Goal: Find specific page/section: Find specific page/section

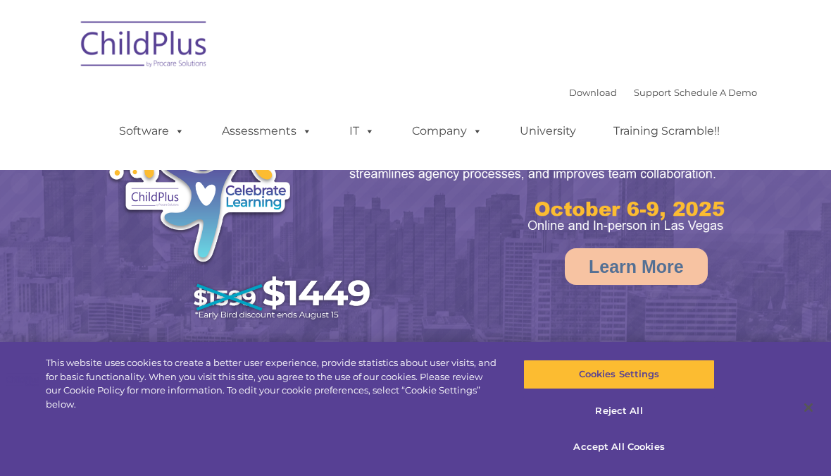
select select "MEDIUM"
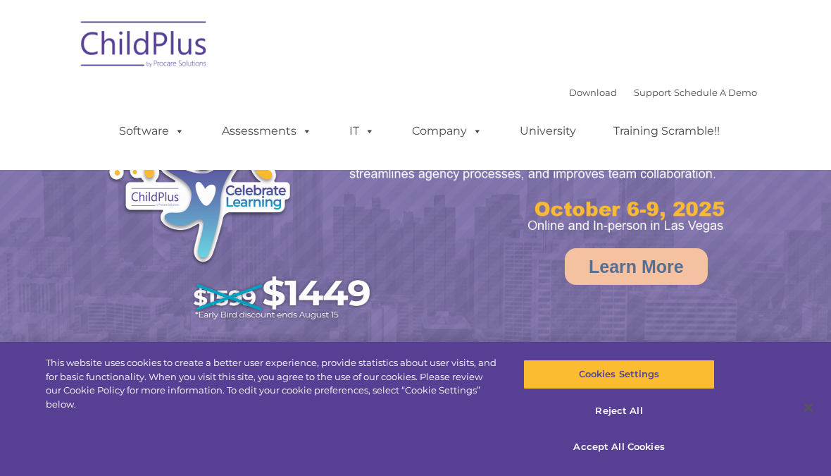
select select "MEDIUM"
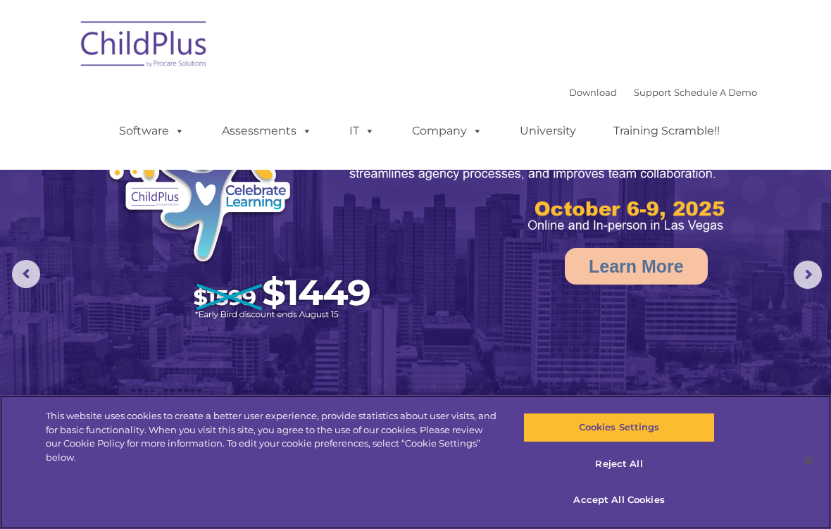
scroll to position [3, 0]
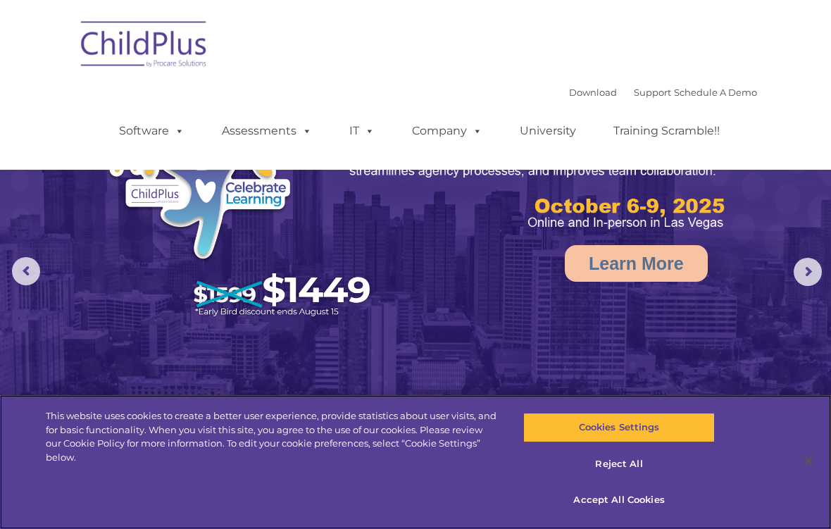
click at [659, 475] on button "Accept All Cookies" at bounding box center [618, 500] width 191 height 30
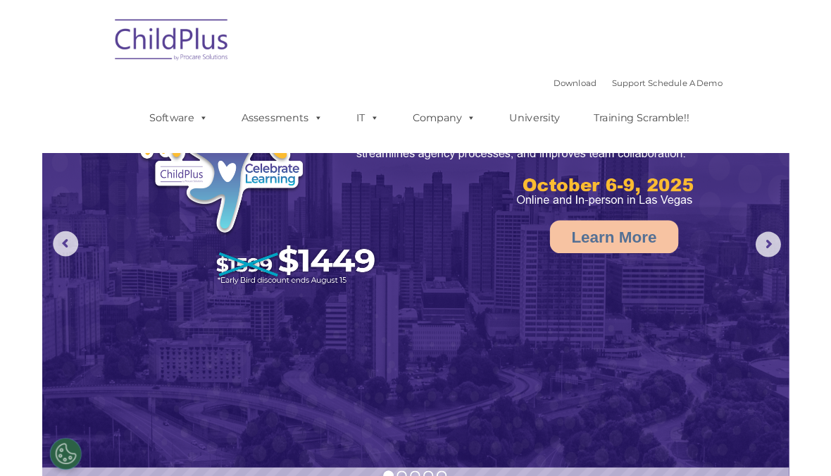
scroll to position [0, 0]
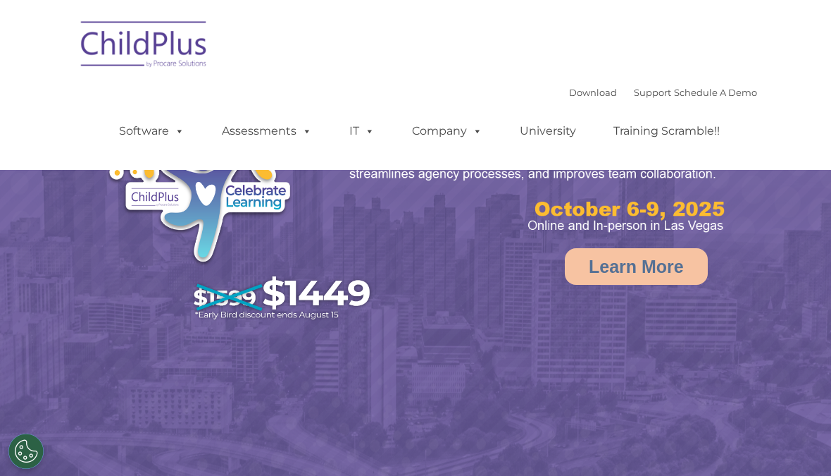
select select "MEDIUM"
